Goal: Task Accomplishment & Management: Manage account settings

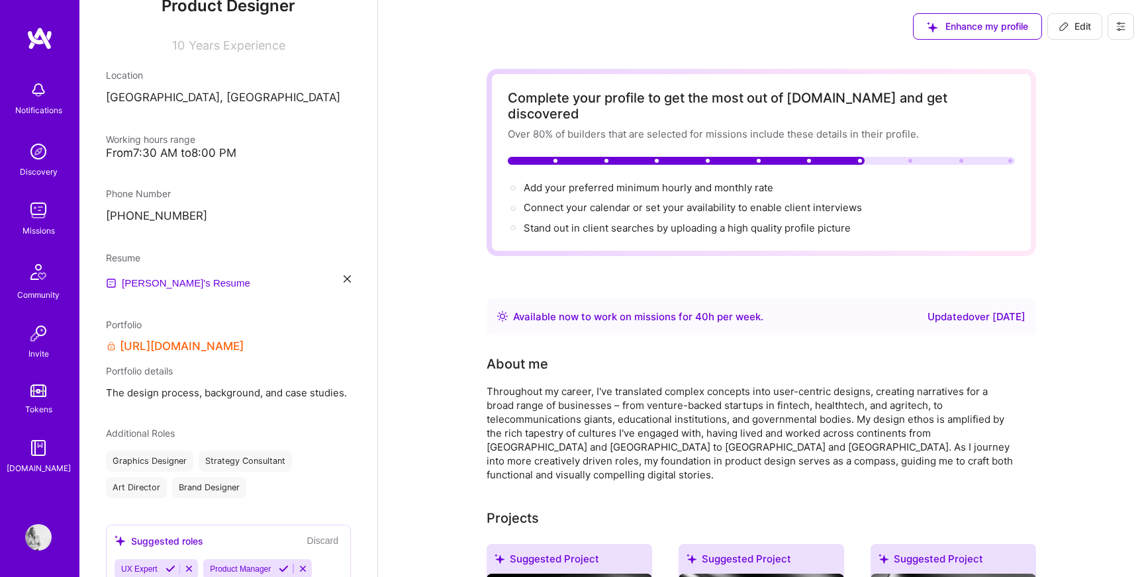
scroll to position [182, 0]
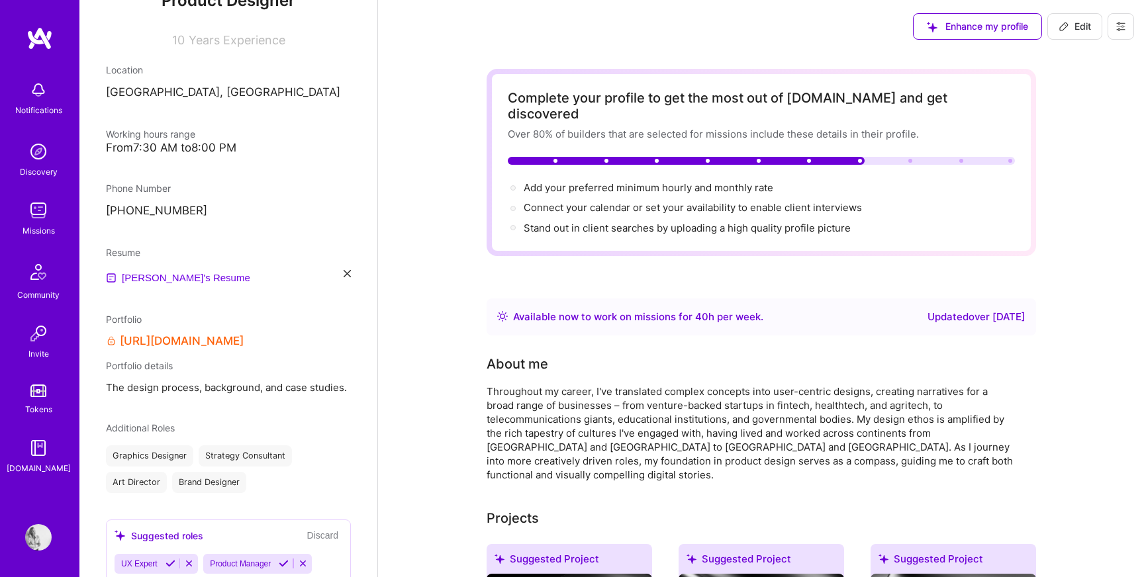
click at [1074, 24] on span "Edit" at bounding box center [1075, 26] width 32 height 13
select select "LV"
select select "Right Now"
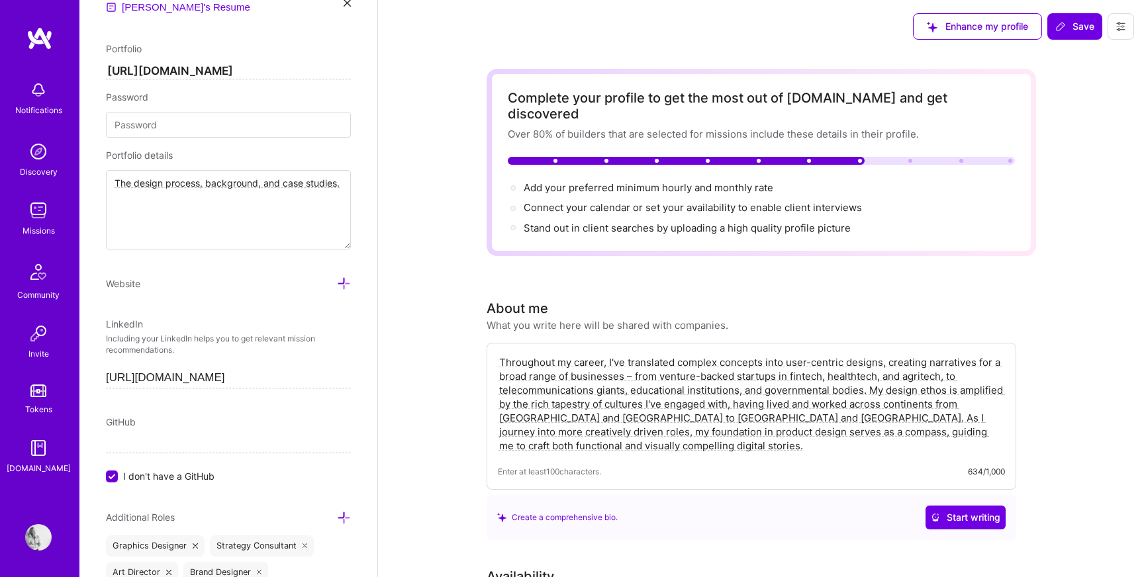
scroll to position [600, 0]
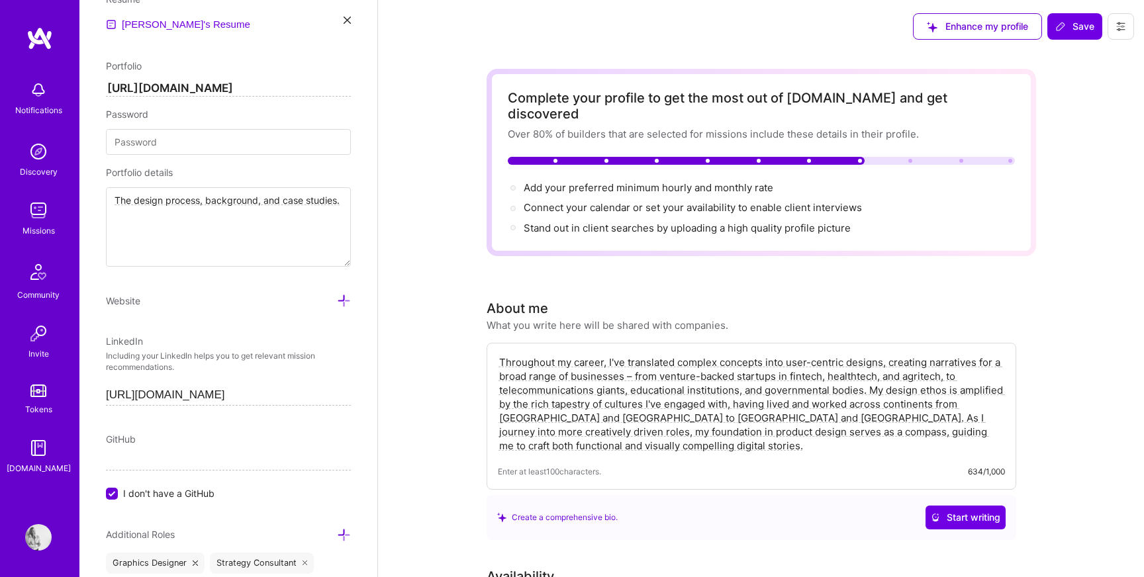
drag, startPoint x: 329, startPoint y: 84, endPoint x: 105, endPoint y: 82, distance: 223.8
click at [106, 82] on input "[URL][DOMAIN_NAME]" at bounding box center [228, 89] width 245 height 16
click at [186, 205] on textarea "The design process, background, and case studies." at bounding box center [228, 226] width 245 height 79
type input "https://"
click at [186, 205] on textarea "The design process, background, and case studies." at bounding box center [228, 226] width 245 height 79
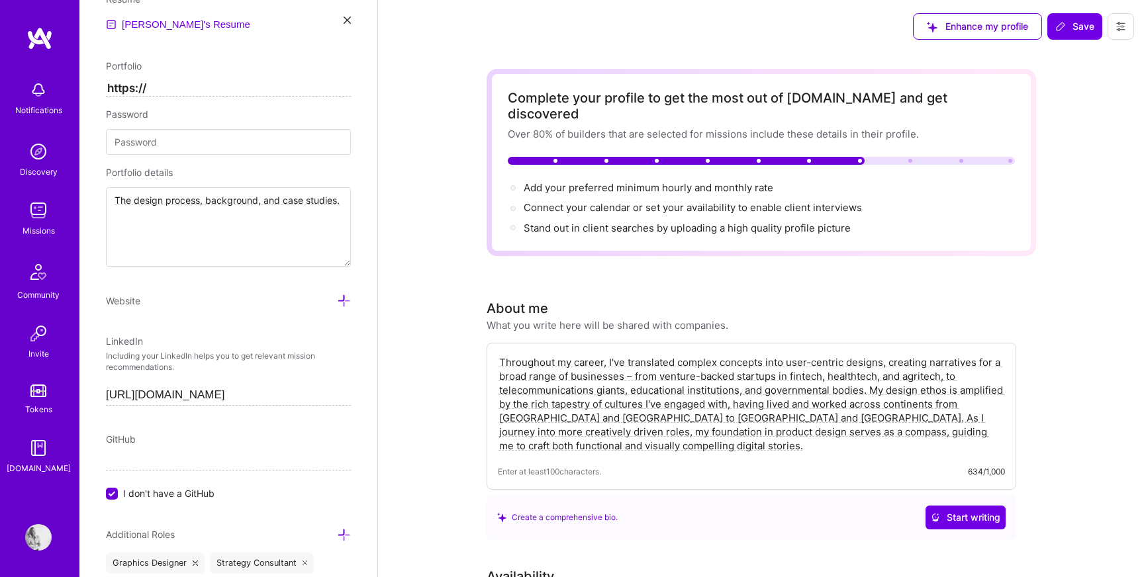
click at [186, 205] on textarea "The design process, background, and case studies." at bounding box center [228, 226] width 245 height 79
click at [1072, 23] on span "Save" at bounding box center [1074, 26] width 39 height 13
type textarea "The design process, background, and case studies."
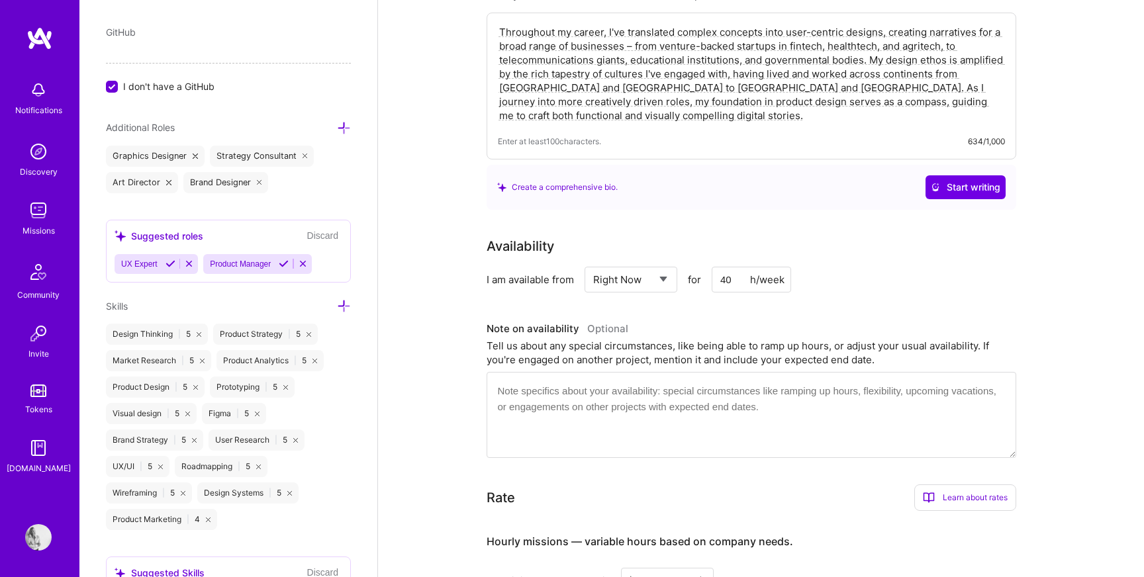
scroll to position [356, 0]
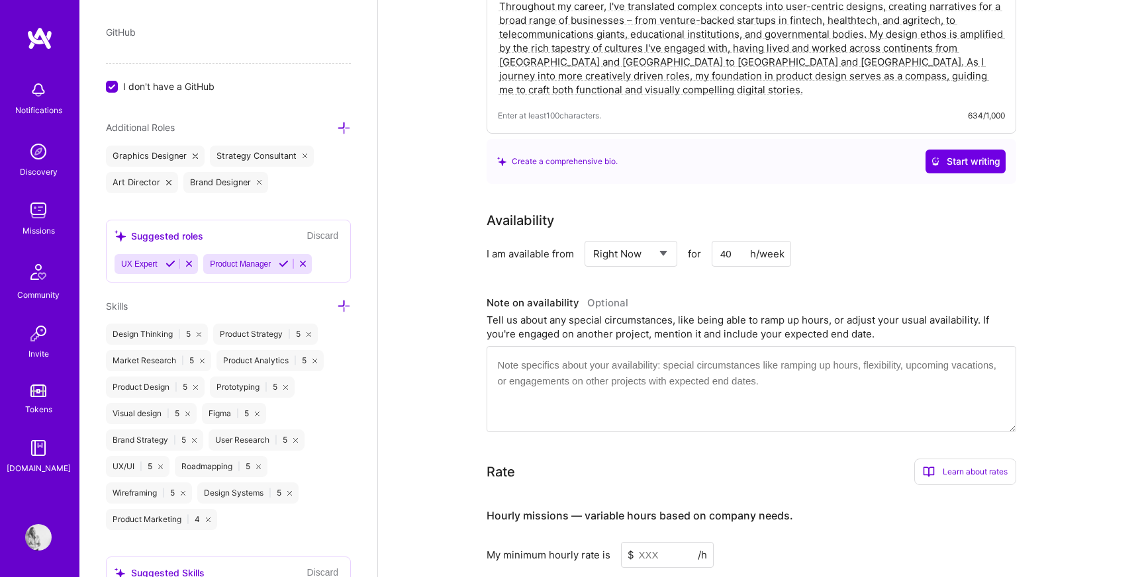
type input "https://[URL][DOMAIN_NAME]"
click at [737, 241] on input "40" at bounding box center [751, 254] width 79 height 26
type input "4"
type input "30"
click at [643, 543] on input at bounding box center [667, 555] width 93 height 26
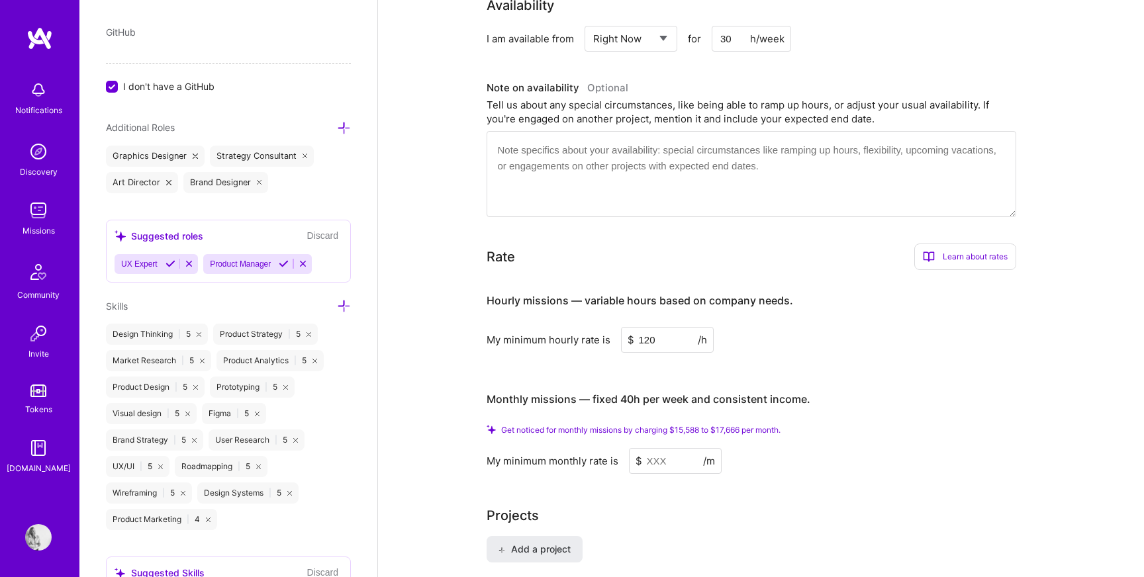
scroll to position [577, 0]
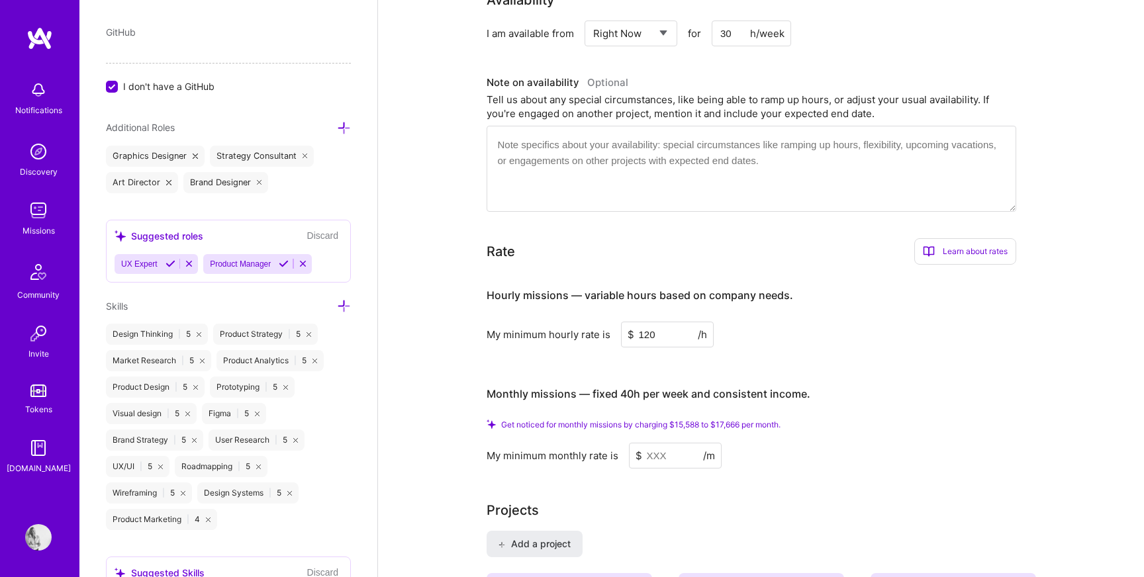
type input "120"
click at [659, 443] on input at bounding box center [675, 456] width 93 height 26
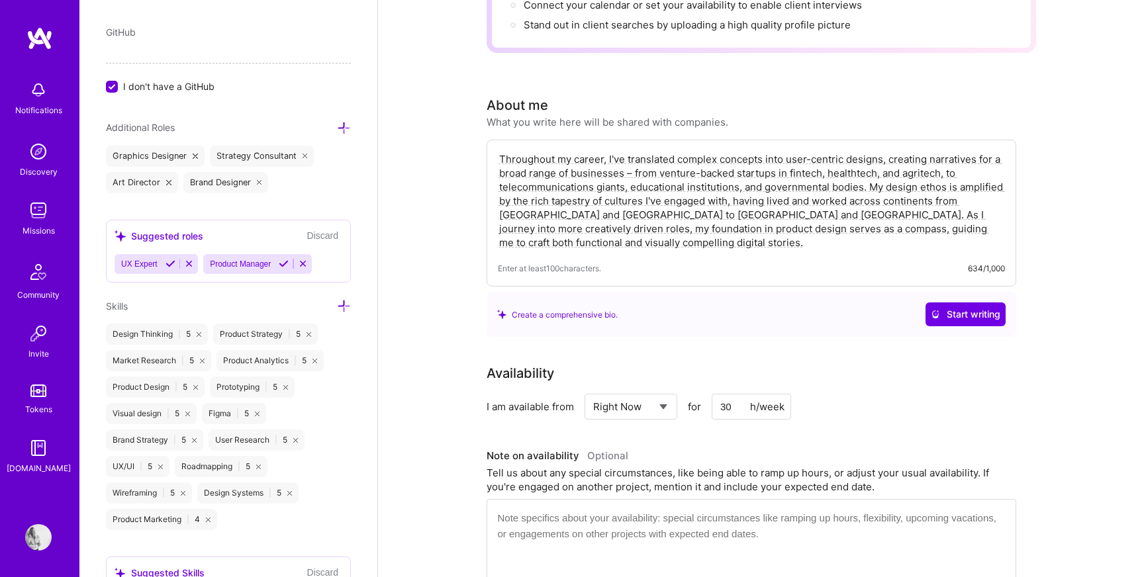
scroll to position [0, 0]
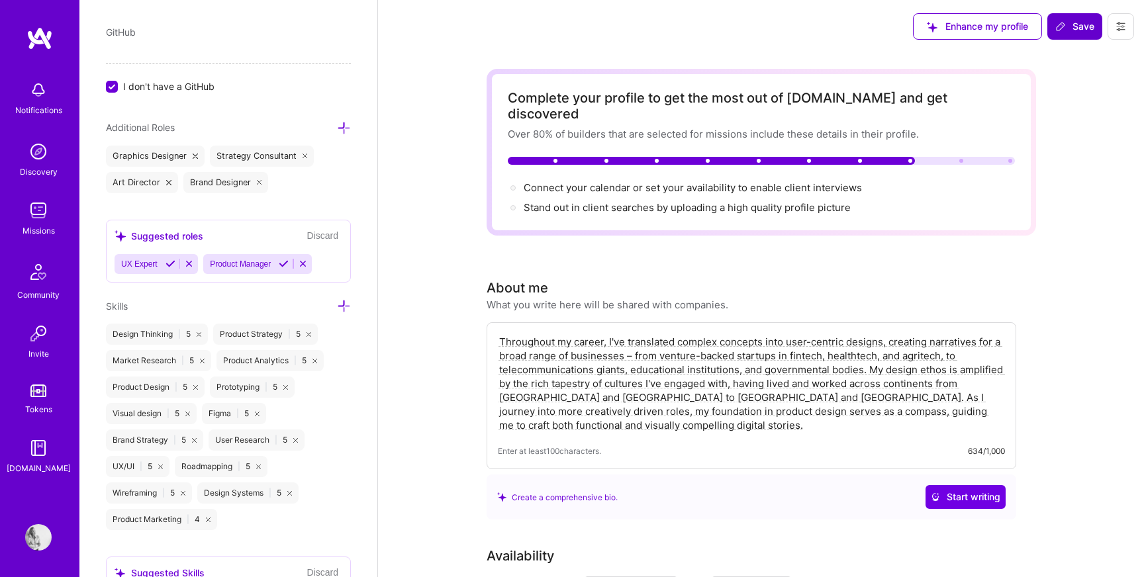
type input "12000"
click at [1080, 23] on span "Save" at bounding box center [1074, 26] width 39 height 13
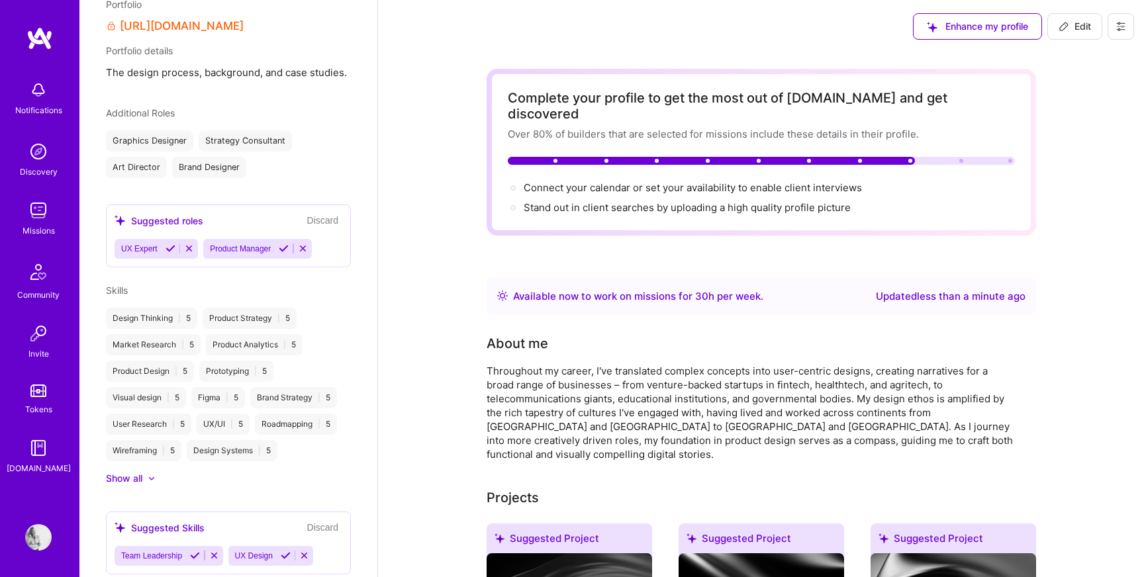
click at [1078, 25] on span "Edit" at bounding box center [1075, 26] width 32 height 13
select select "LV"
select select "Right Now"
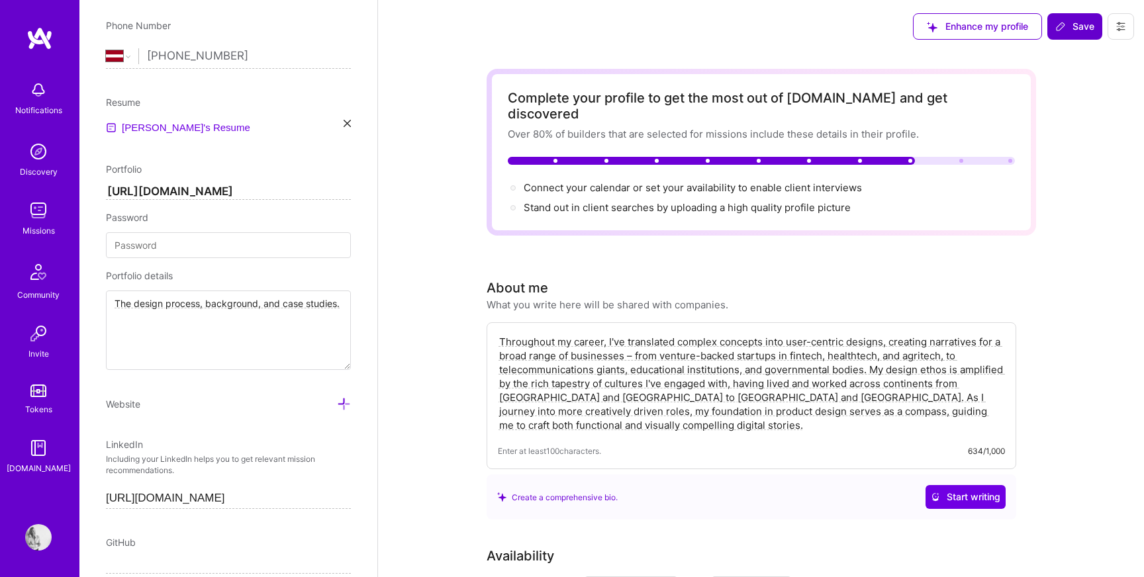
scroll to position [706, 0]
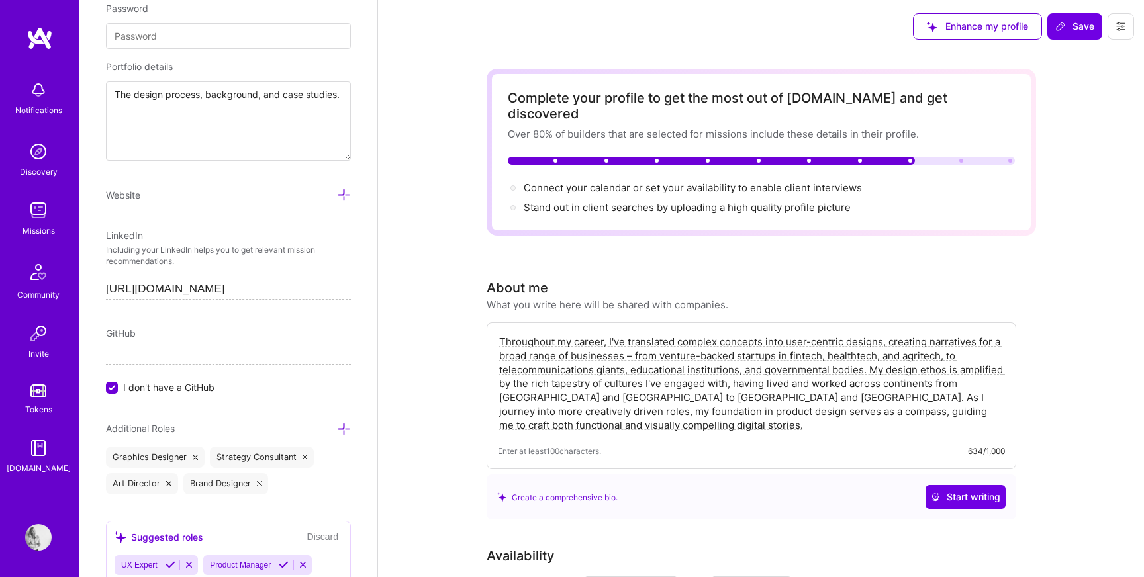
click at [588, 371] on textarea "Throughout my career, I've translated complex concepts into user-centric design…" at bounding box center [751, 384] width 507 height 100
paste textarea "I'm a product designer with 10+ years building digital products from zero to on…"
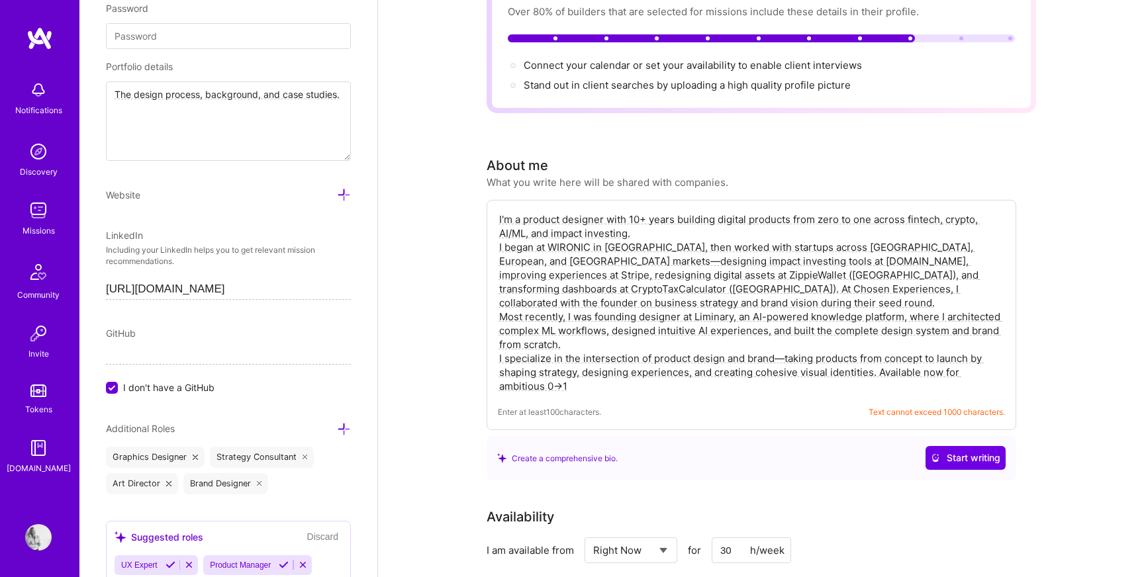
scroll to position [123, 0]
click at [557, 234] on textarea "I'm a product designer with 10+ years building digital products from zero to on…" at bounding box center [751, 302] width 507 height 183
click at [546, 231] on textarea "I'm a product designer with 10+ years building digital products from zero to on…" at bounding box center [751, 302] width 507 height 183
click at [567, 233] on textarea "I'm a product designer with 10+ years building digital products from zero to on…" at bounding box center [751, 302] width 507 height 183
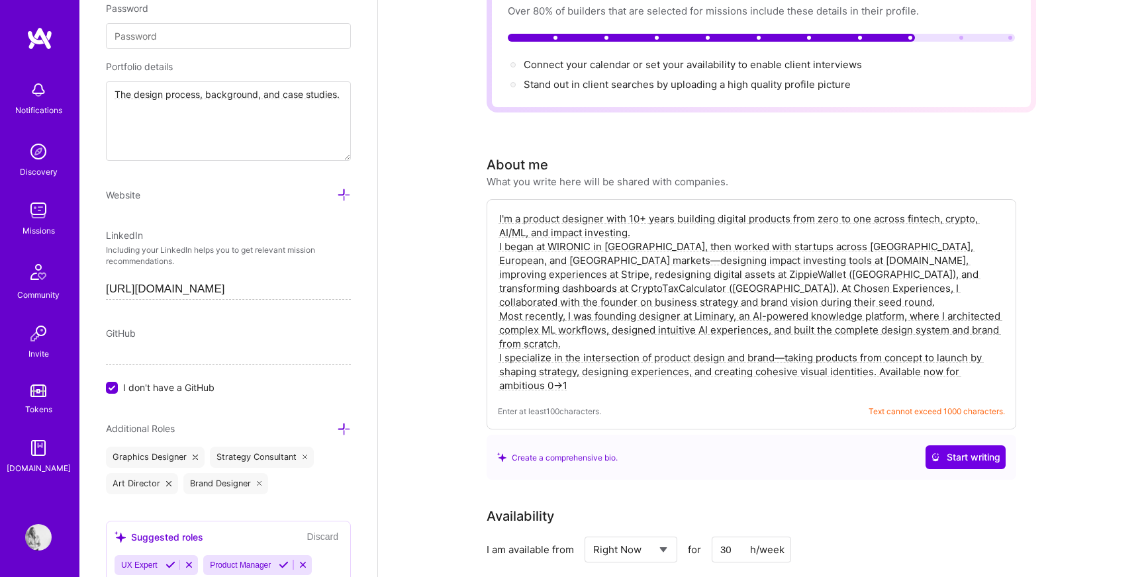
click at [567, 233] on textarea "I'm a product designer with 10+ years building digital products from zero to on…" at bounding box center [751, 302] width 507 height 183
click at [619, 232] on textarea "I'm a product designer with 10+ years building digital products from zero to on…" at bounding box center [751, 302] width 507 height 183
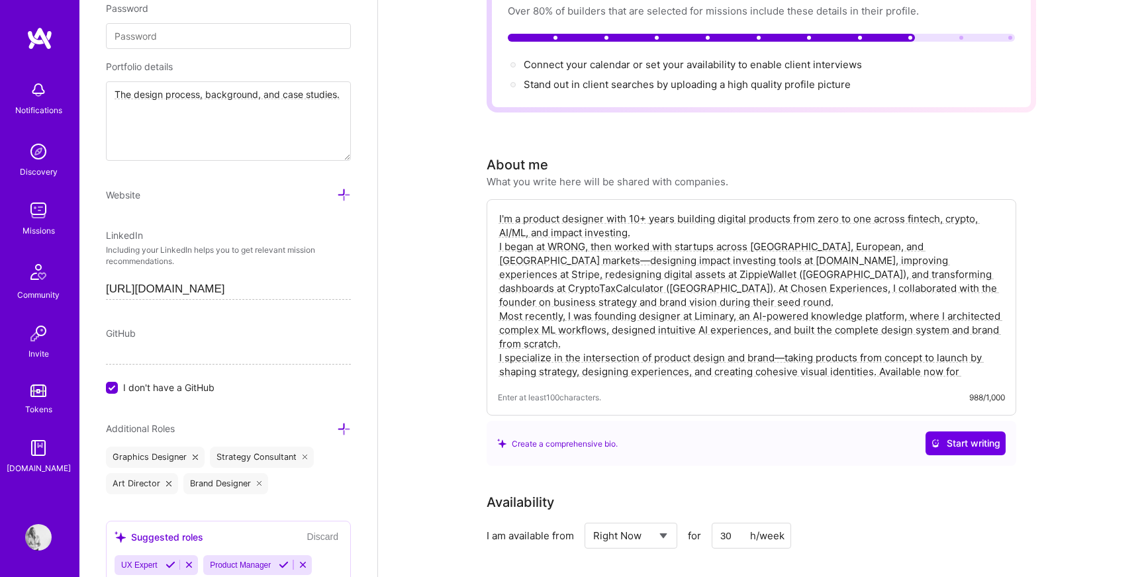
click at [545, 233] on textarea "I'm a product designer with 10+ years building digital products from zero to on…" at bounding box center [751, 295] width 507 height 169
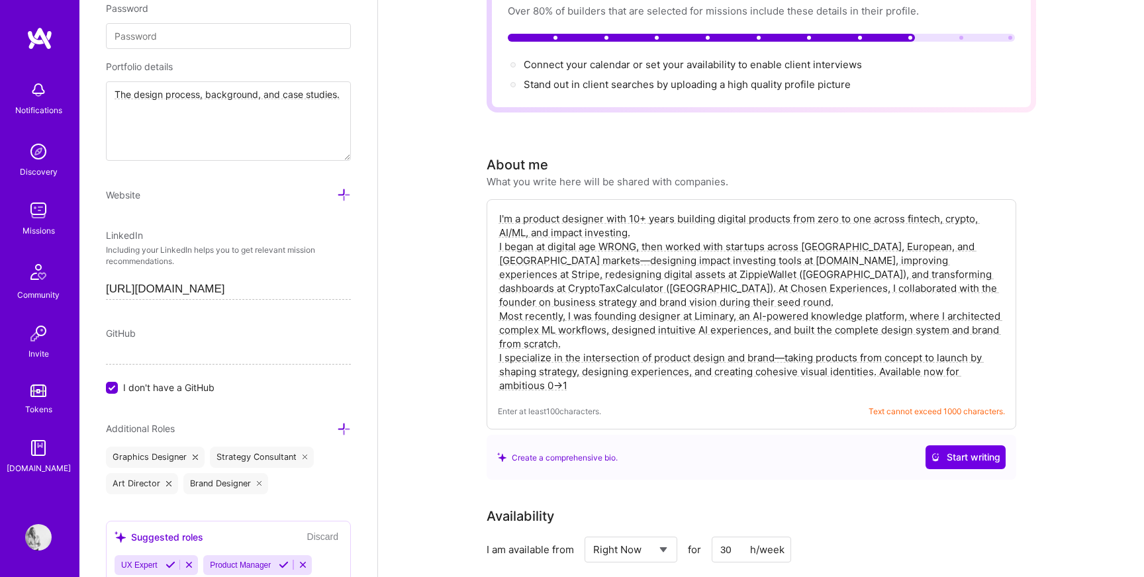
click at [1002, 234] on textarea "I'm a product designer with 10+ years building digital products from zero to on…" at bounding box center [751, 302] width 507 height 183
click at [544, 245] on textarea "I'm a product designer with 10+ years building digital products from zero to on…" at bounding box center [751, 302] width 507 height 183
click at [750, 259] on textarea "I'm a product designer with 10+ years building digital products from zero to on…" at bounding box center [751, 302] width 507 height 183
drag, startPoint x: 832, startPoint y: 260, endPoint x: 717, endPoint y: 260, distance: 115.2
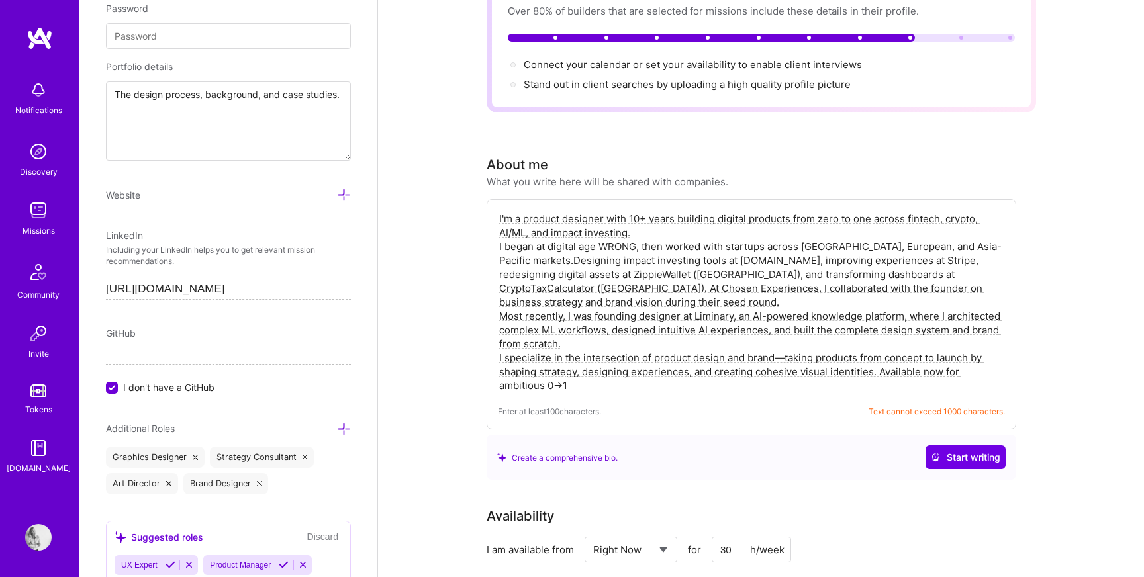
click at [717, 260] on textarea "I'm a product designer with 10+ years building digital products from zero to on…" at bounding box center [751, 302] width 507 height 183
click at [595, 232] on textarea "I'm a product designer with 10+ years building digital products from zero to on…" at bounding box center [751, 302] width 507 height 183
click at [540, 248] on textarea "I'm a product designer with 10+ years building digital products from zero to on…" at bounding box center [751, 302] width 507 height 183
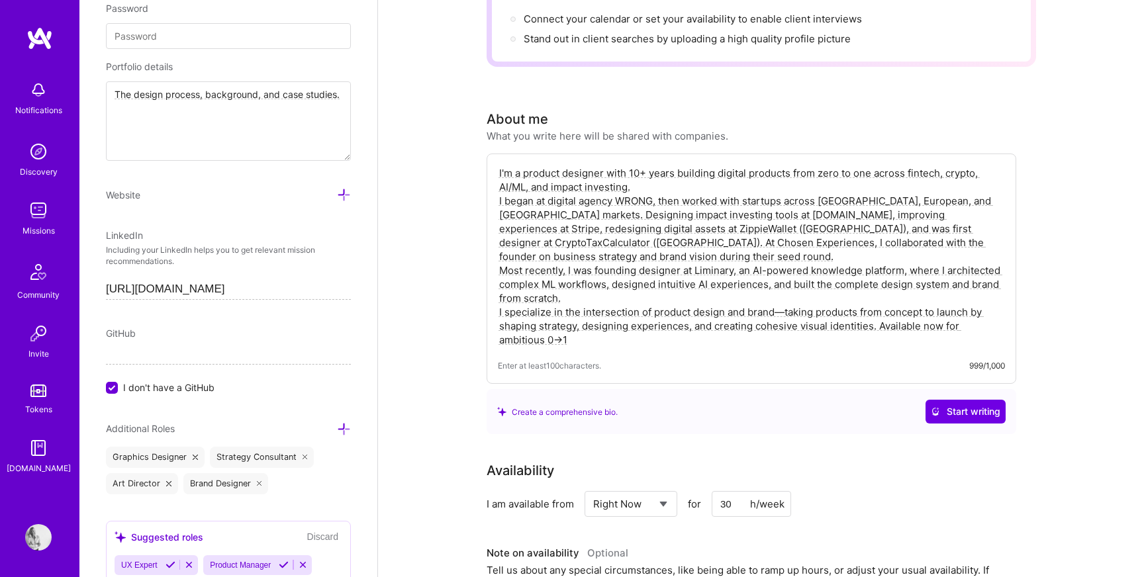
scroll to position [177, 0]
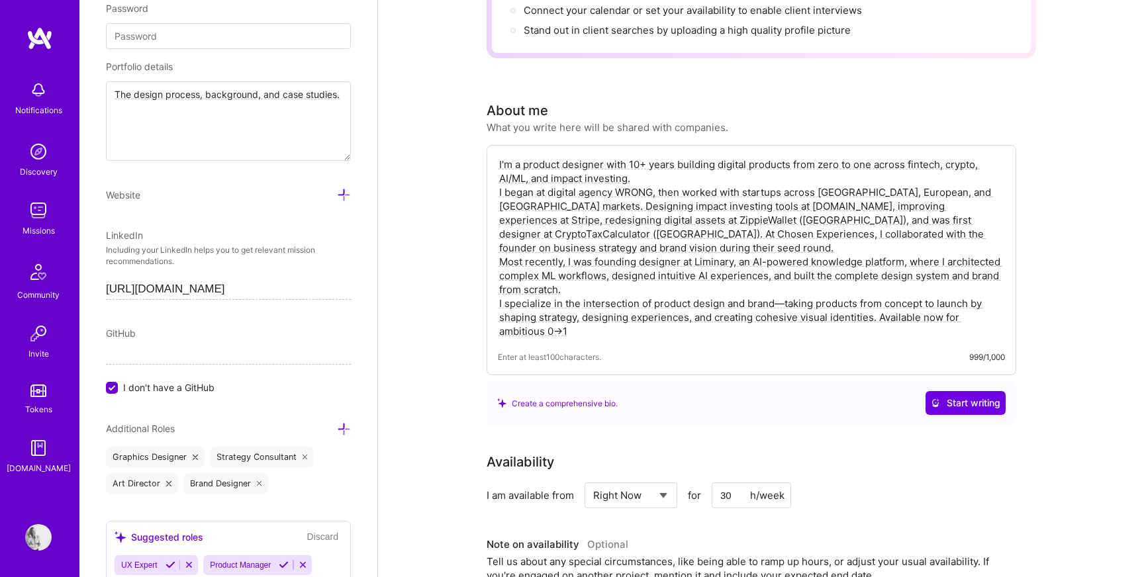
click at [782, 290] on textarea "I'm a product designer with 10+ years building digital products from zero to on…" at bounding box center [751, 247] width 507 height 183
drag, startPoint x: 877, startPoint y: 303, endPoint x: 883, endPoint y: 314, distance: 12.7
click at [883, 314] on textarea "I'm a product designer with 10+ years building digital products from zero to on…" at bounding box center [751, 247] width 507 height 183
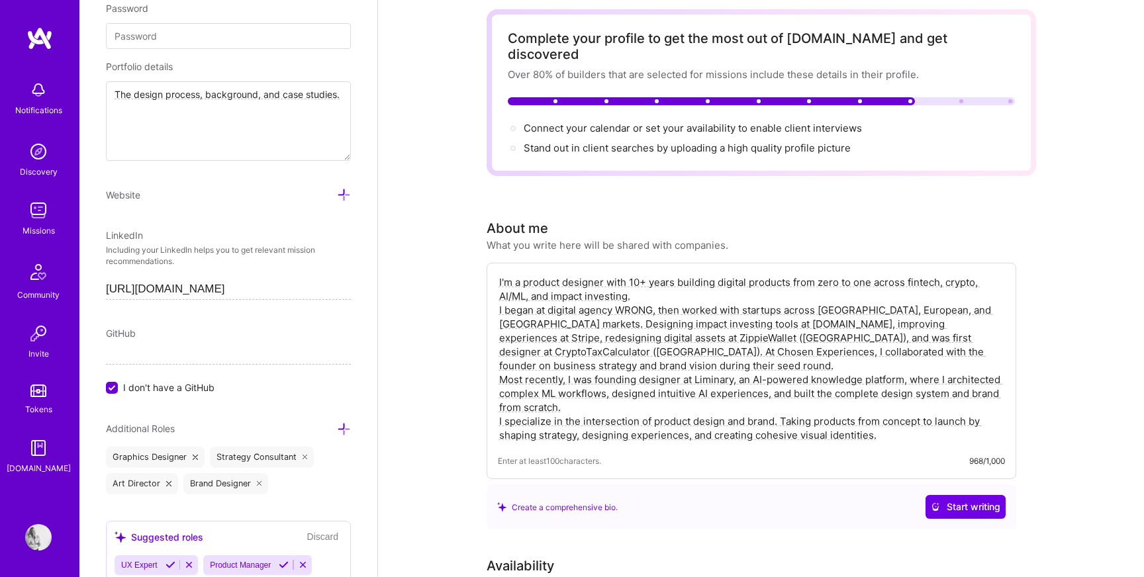
scroll to position [0, 0]
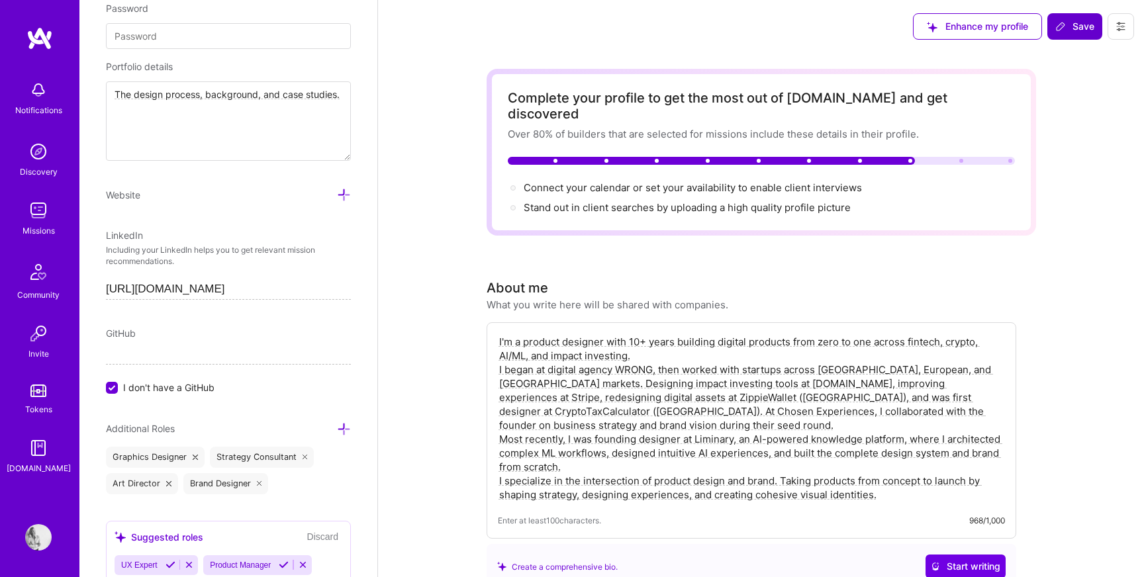
type textarea "I'm a product designer with 10+ years building digital products from zero to on…"
click at [1075, 29] on span "Save" at bounding box center [1074, 26] width 39 height 13
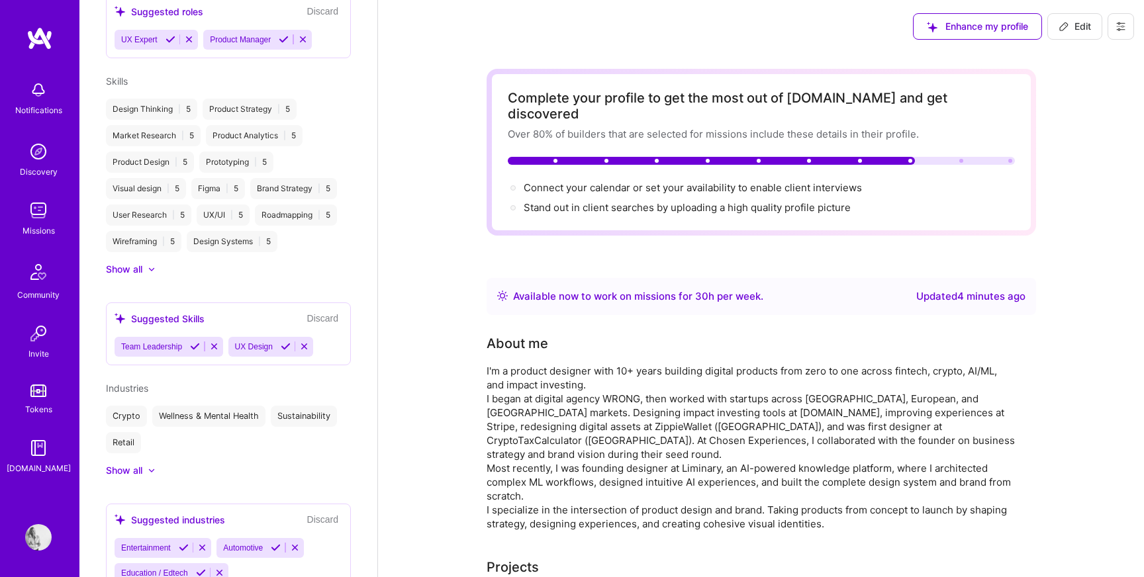
scroll to position [495, 0]
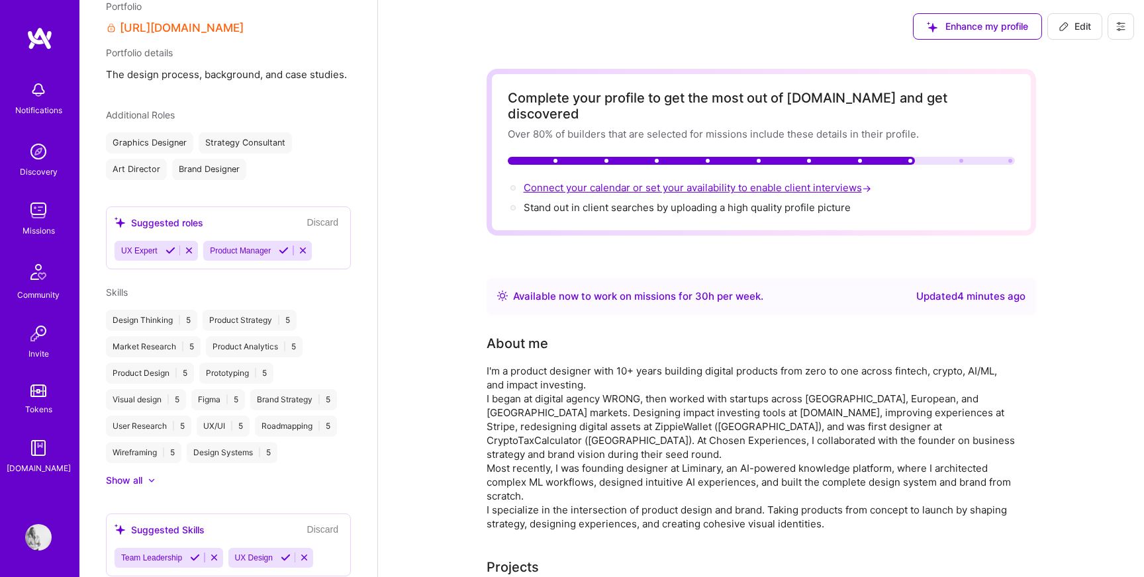
click at [714, 181] on span "Connect your calendar or set your availability to enable client interviews →" at bounding box center [699, 187] width 350 height 13
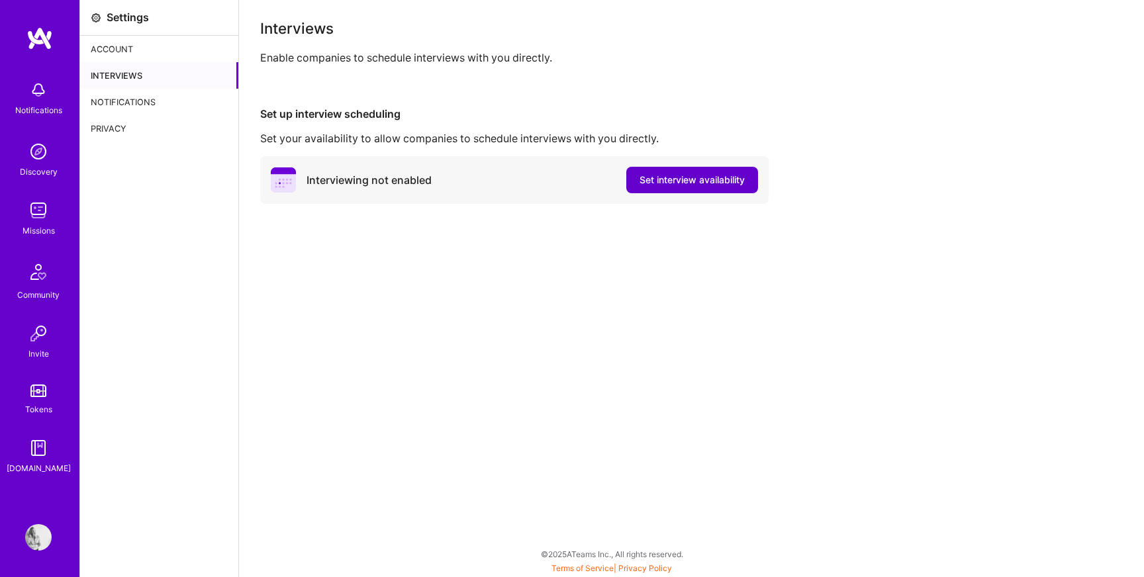
click at [712, 183] on span "Set interview availability" at bounding box center [691, 179] width 105 height 13
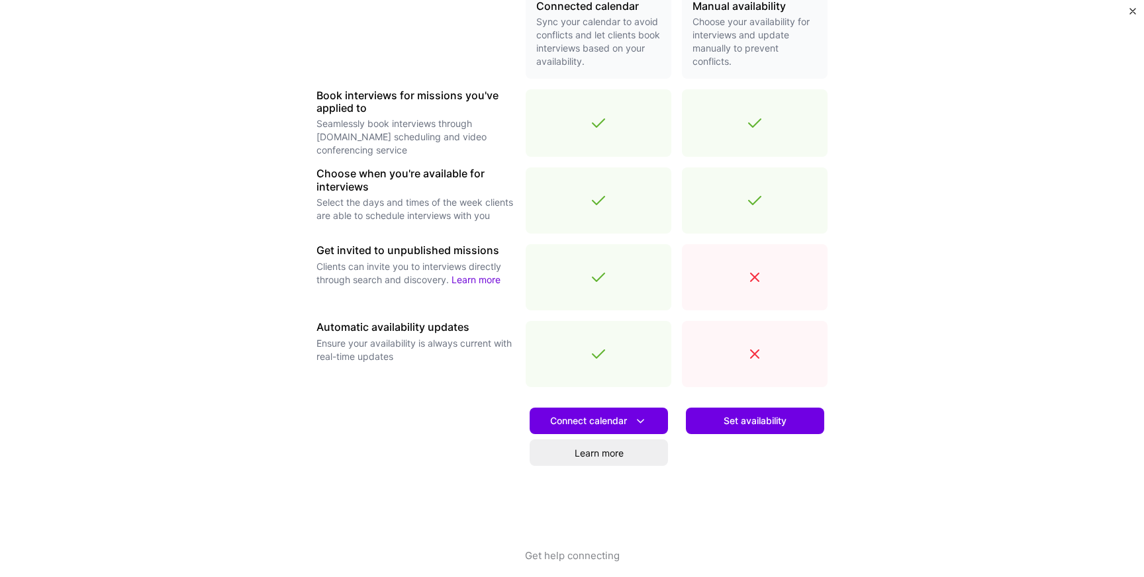
scroll to position [350, 0]
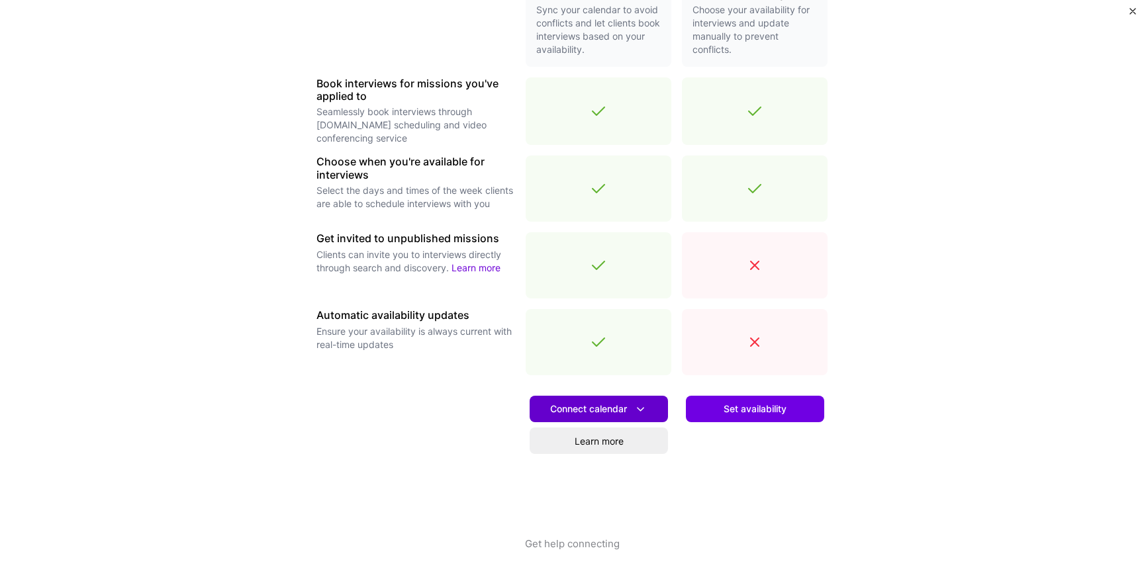
click at [607, 412] on span "Connect calendar" at bounding box center [598, 409] width 97 height 14
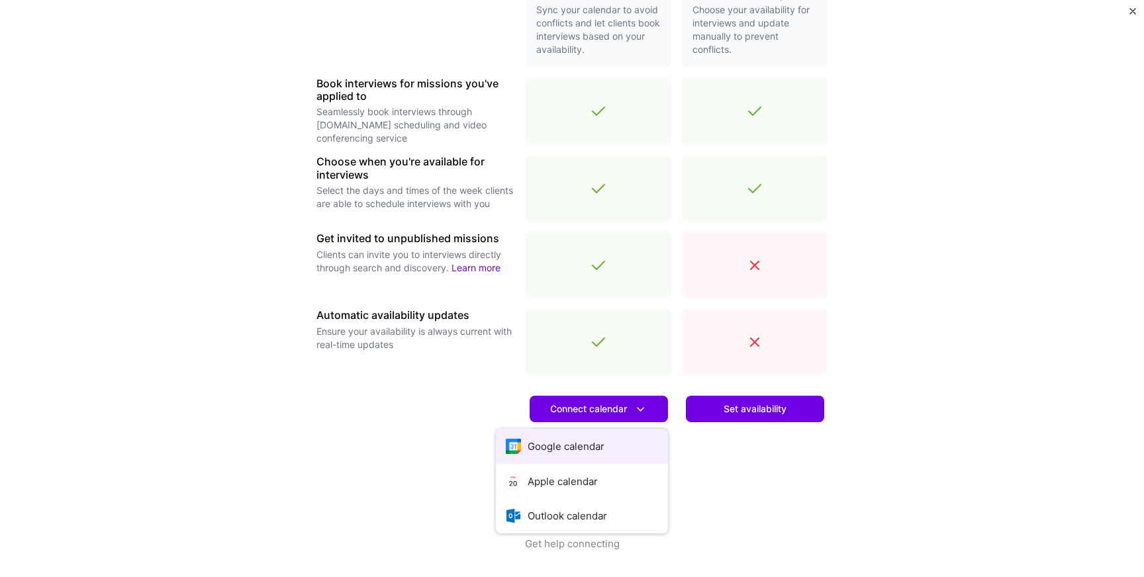
click at [585, 448] on button "Google calendar" at bounding box center [582, 446] width 172 height 35
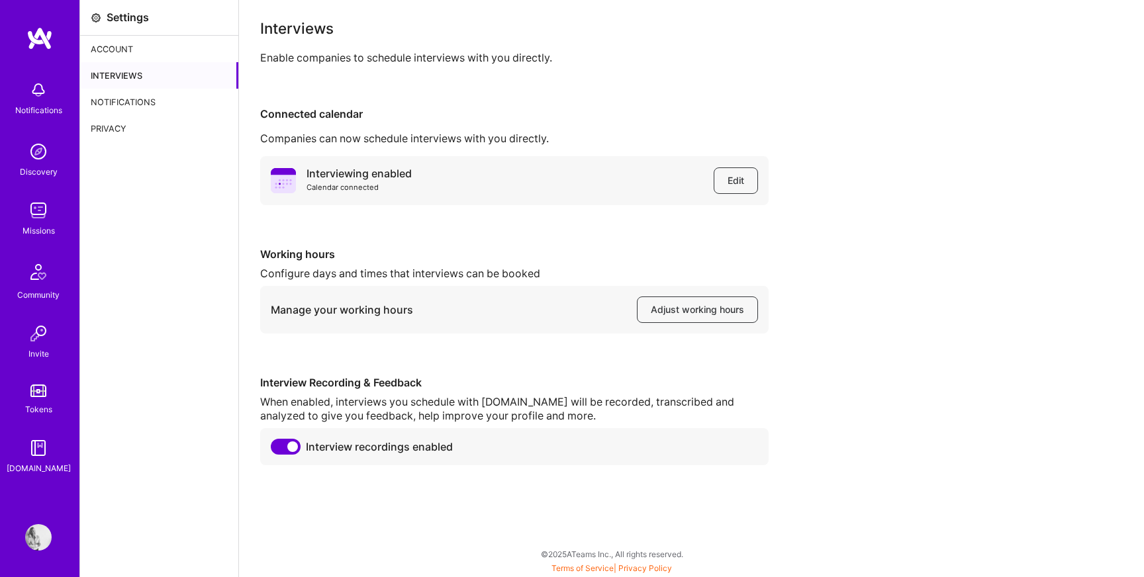
click at [34, 540] on img at bounding box center [38, 537] width 26 height 26
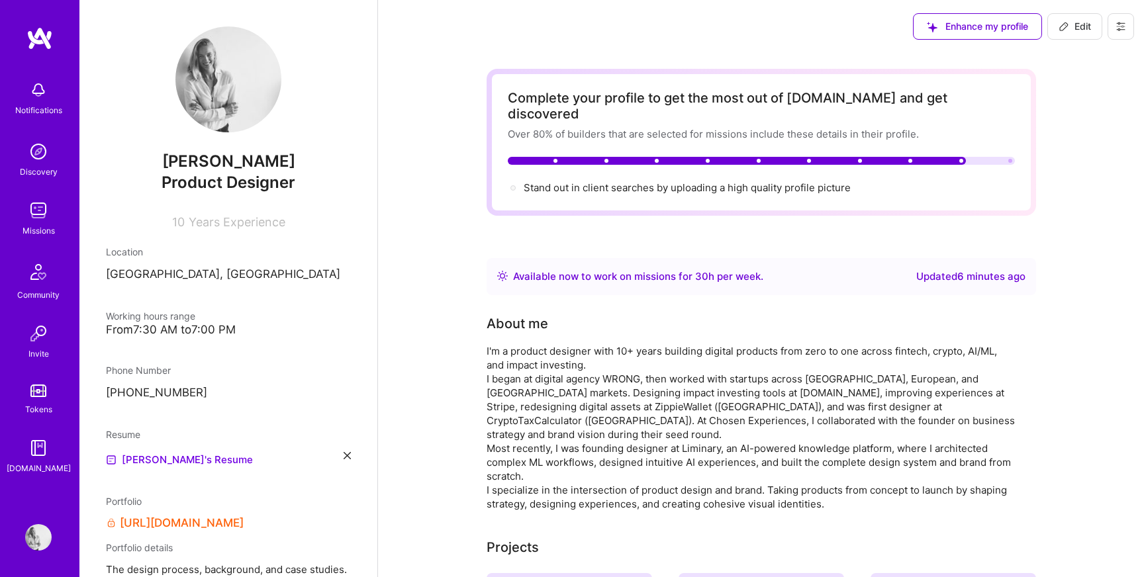
click at [594, 181] on div "Stand out in client searches by uploading a high quality profile picture" at bounding box center [687, 188] width 327 height 14
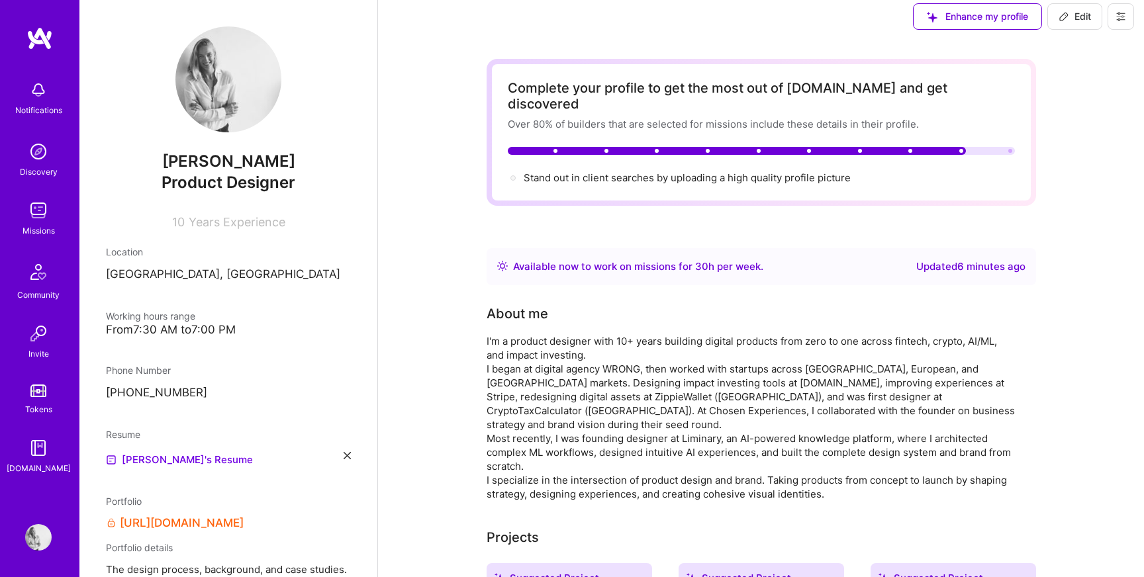
click at [1008, 149] on div at bounding box center [1010, 151] width 4 height 4
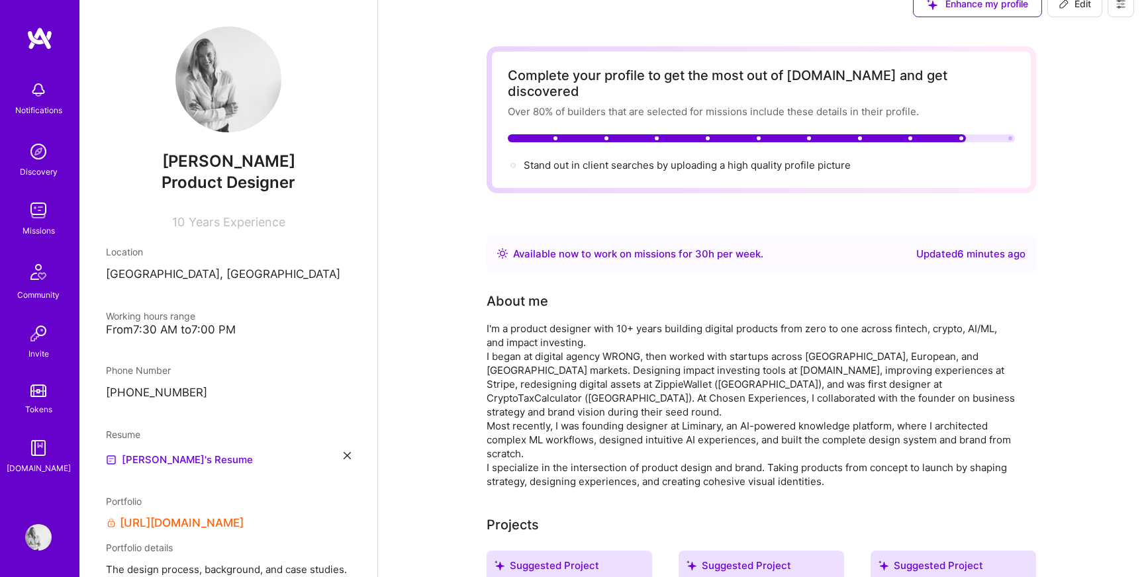
scroll to position [21, 0]
click at [1081, 6] on span "Edit" at bounding box center [1075, 5] width 32 height 13
select select "LV"
select select "Right Now"
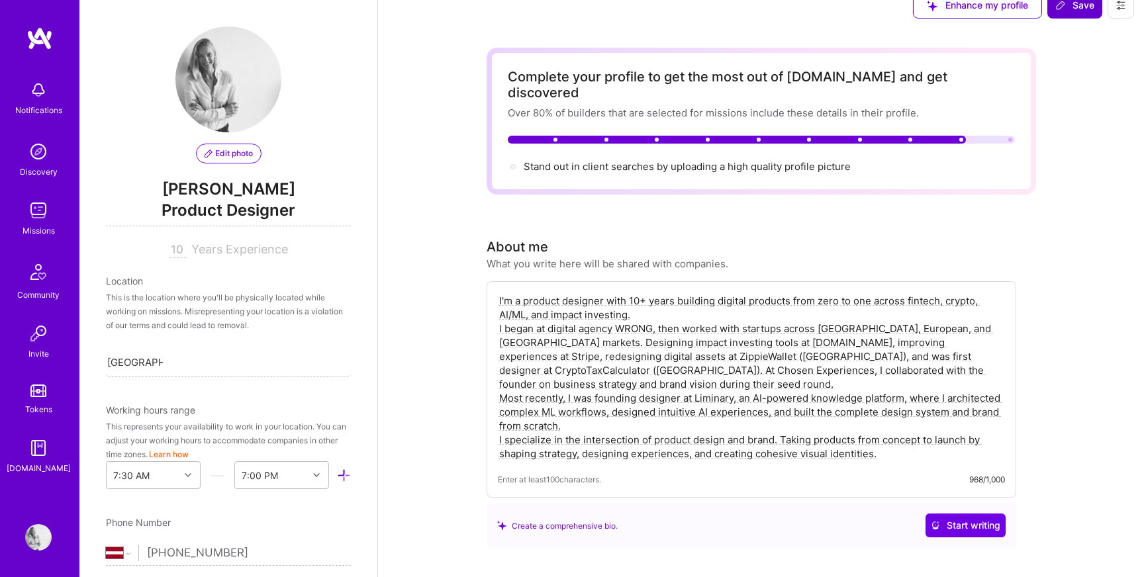
scroll to position [706, 0]
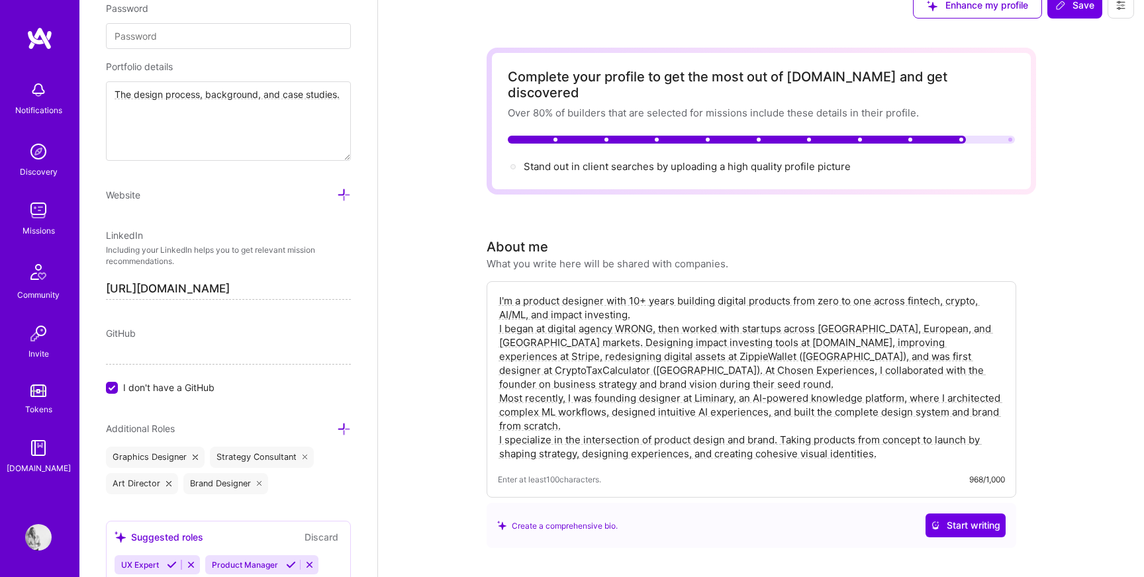
click at [661, 300] on textarea "I'm a product designer with 10+ years building digital products from zero to on…" at bounding box center [751, 377] width 507 height 169
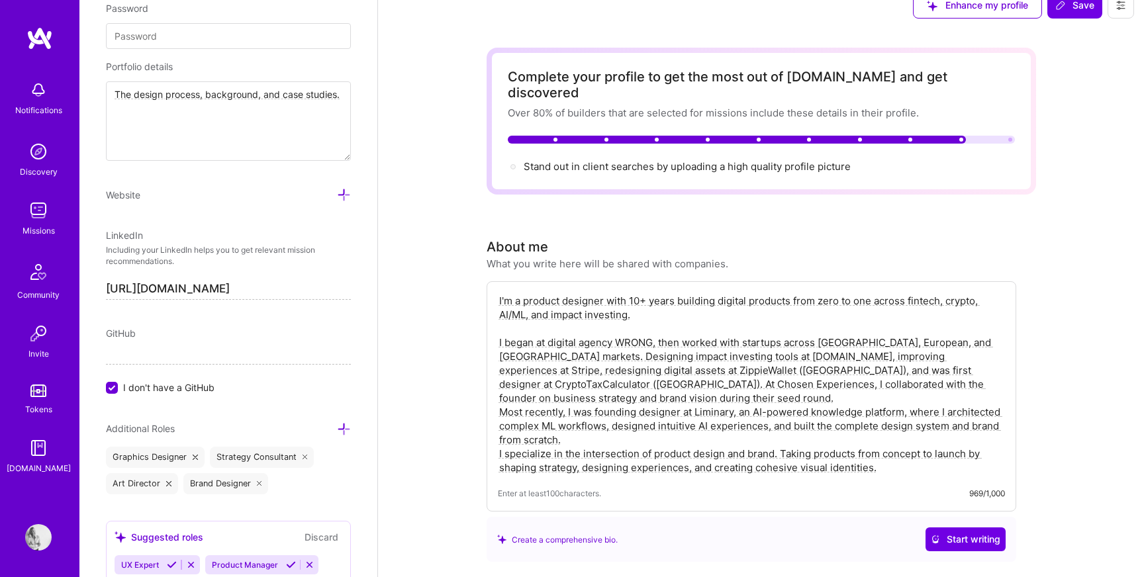
click at [588, 383] on textarea "I'm a product designer with 10+ years building digital products from zero to on…" at bounding box center [751, 384] width 507 height 183
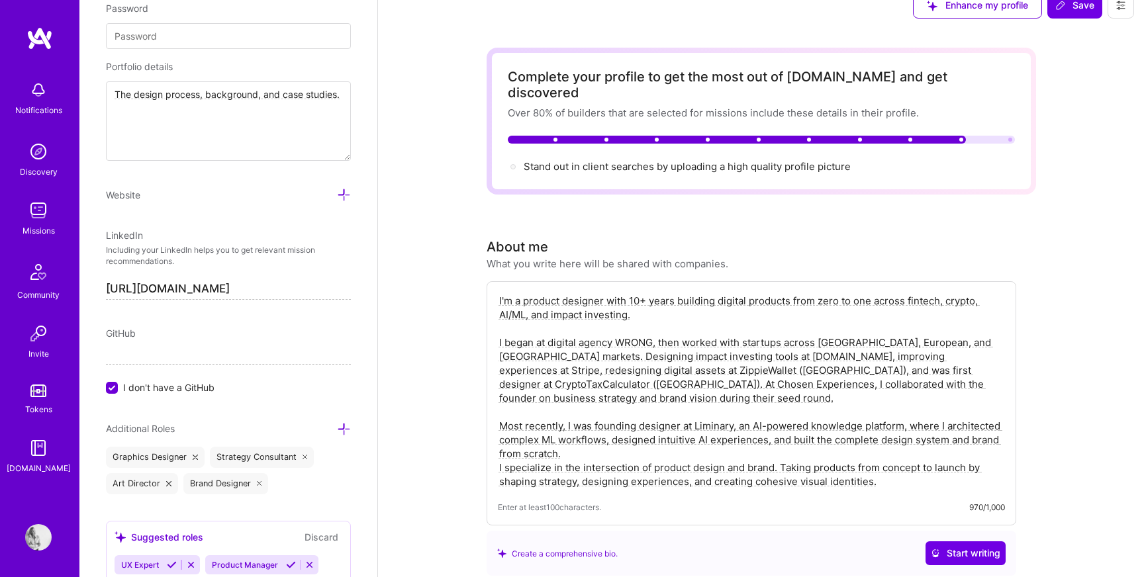
click at [577, 440] on textarea "I'm a product designer with 10+ years building digital products from zero to on…" at bounding box center [751, 391] width 507 height 197
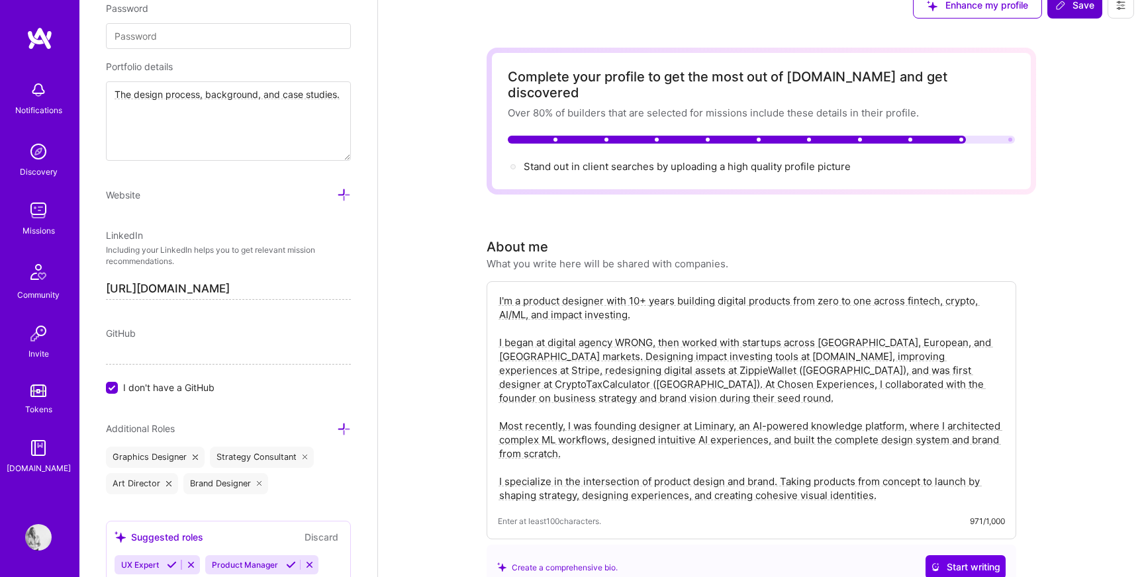
type textarea "I'm a product designer with 10+ years building digital products from zero to on…"
click at [1072, 11] on span "Save" at bounding box center [1074, 5] width 39 height 13
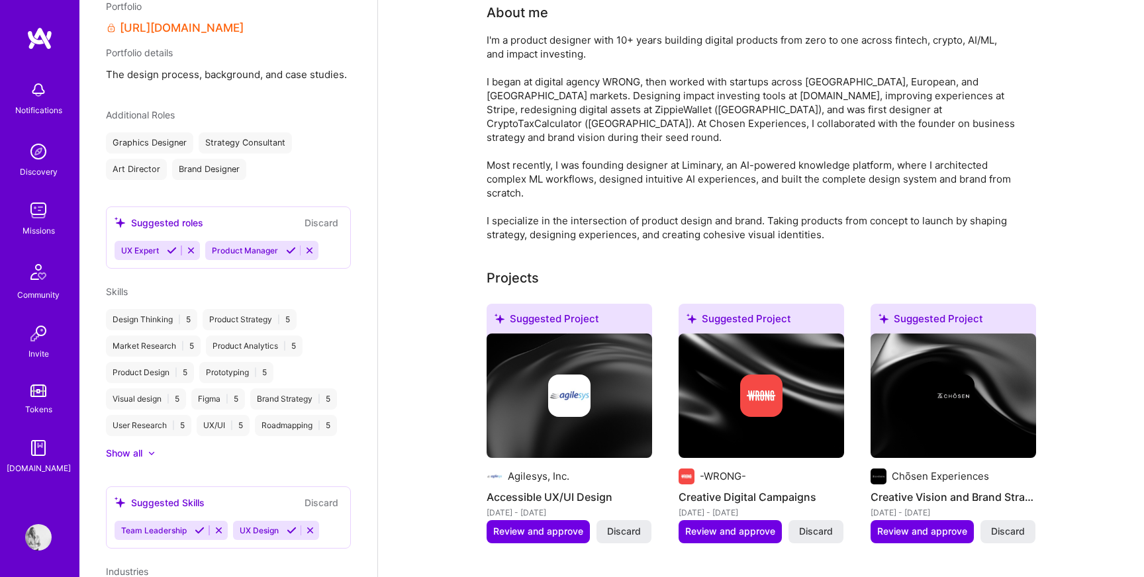
scroll to position [313, 0]
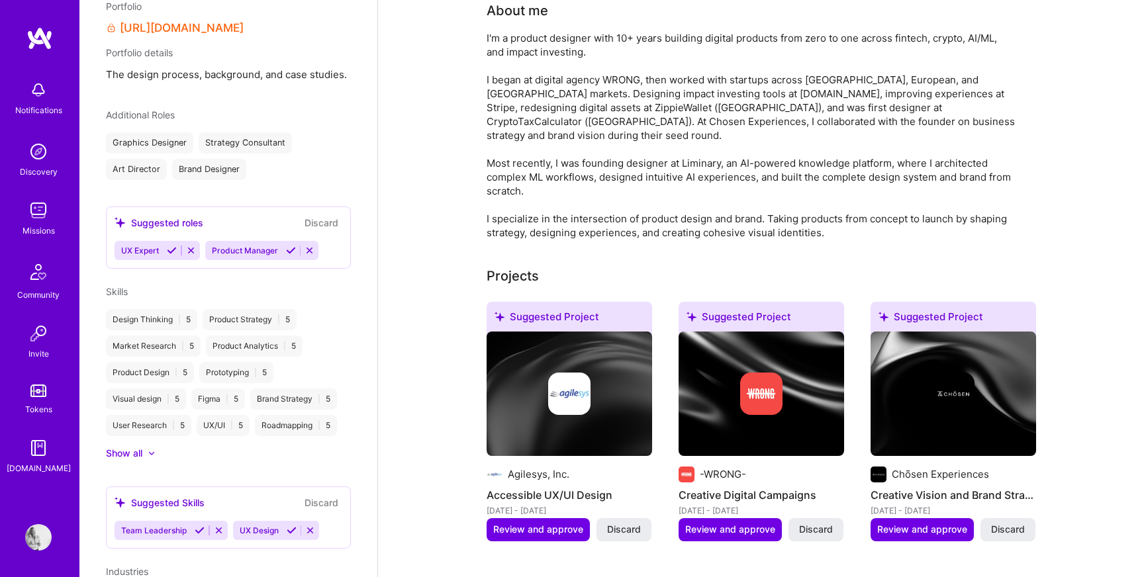
click at [35, 208] on img at bounding box center [38, 210] width 26 height 26
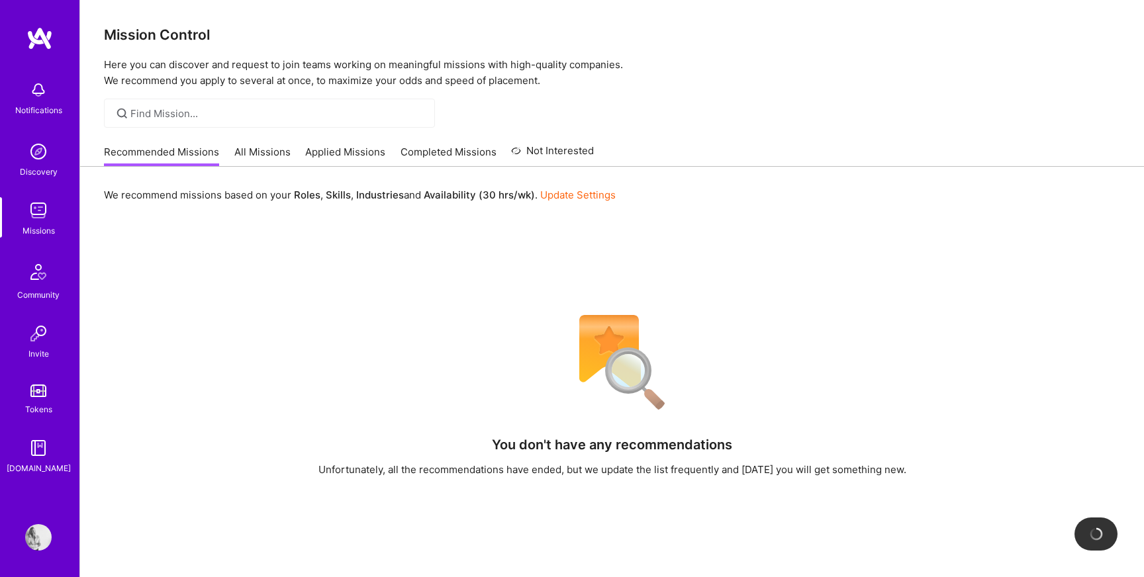
click at [275, 152] on link "All Missions" at bounding box center [262, 156] width 56 height 22
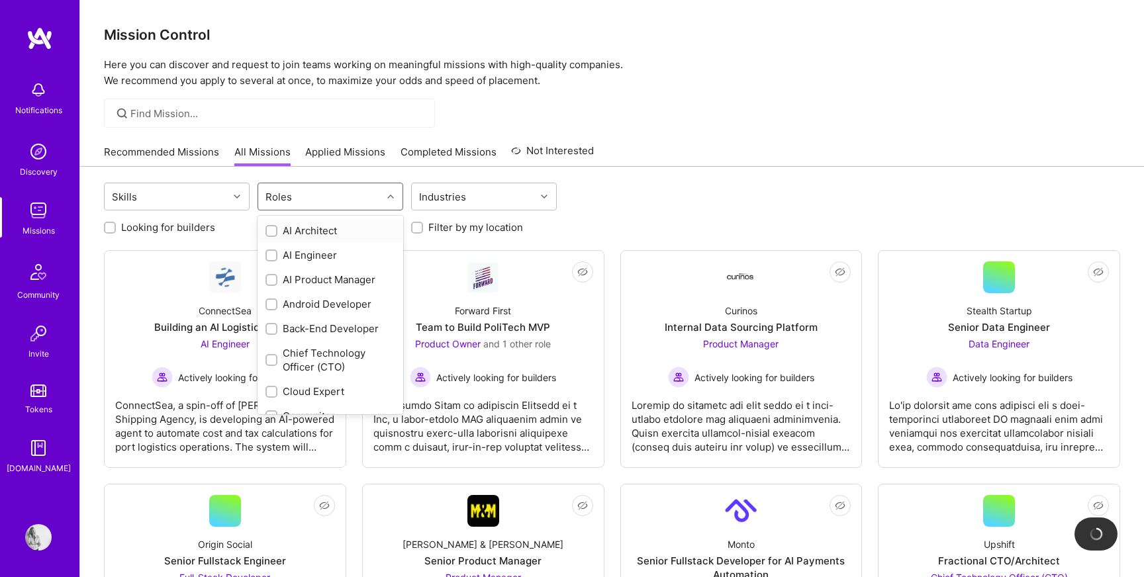
click at [298, 201] on div "Roles" at bounding box center [320, 196] width 124 height 26
click at [330, 318] on div "Product Designer" at bounding box center [330, 325] width 130 height 14
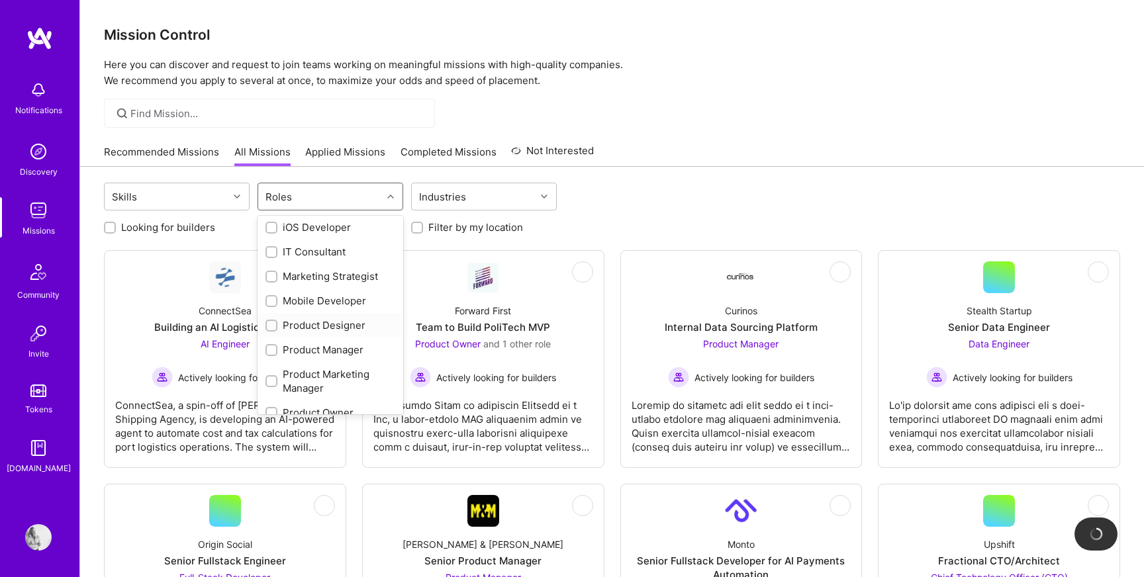
checkbox input "true"
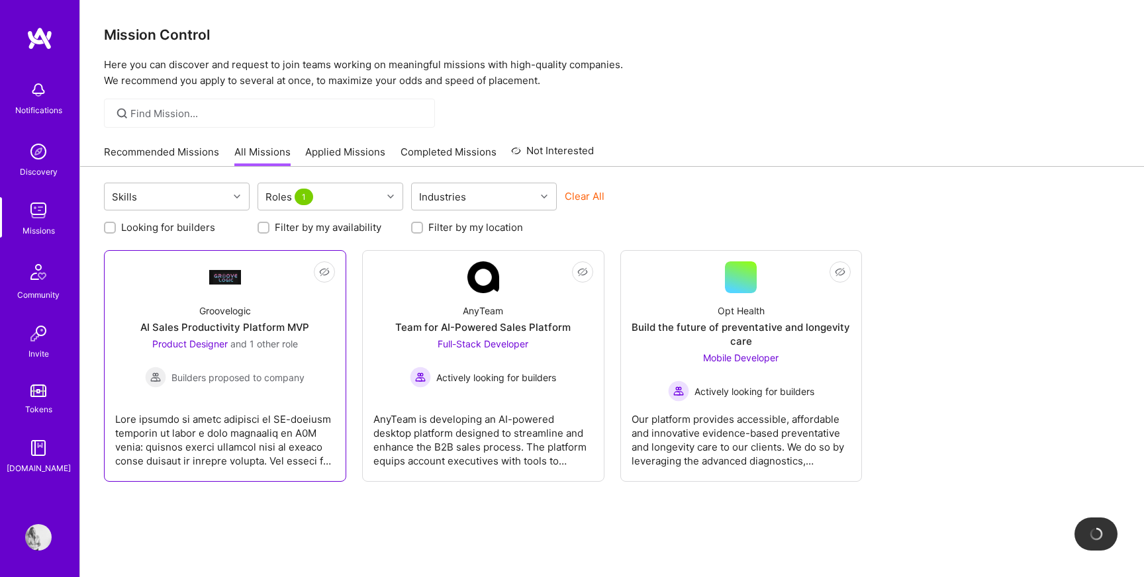
click at [167, 250] on div "Not Interested Groovelogic AI Sales Productivity Platform MVP Product Designer …" at bounding box center [225, 366] width 242 height 232
click at [193, 307] on div "Groovelogic AI Sales Productivity Platform MVP Product Designer and 1 other rol…" at bounding box center [225, 340] width 220 height 95
click at [47, 43] on img at bounding box center [39, 38] width 26 height 24
